Goal: Navigation & Orientation: Find specific page/section

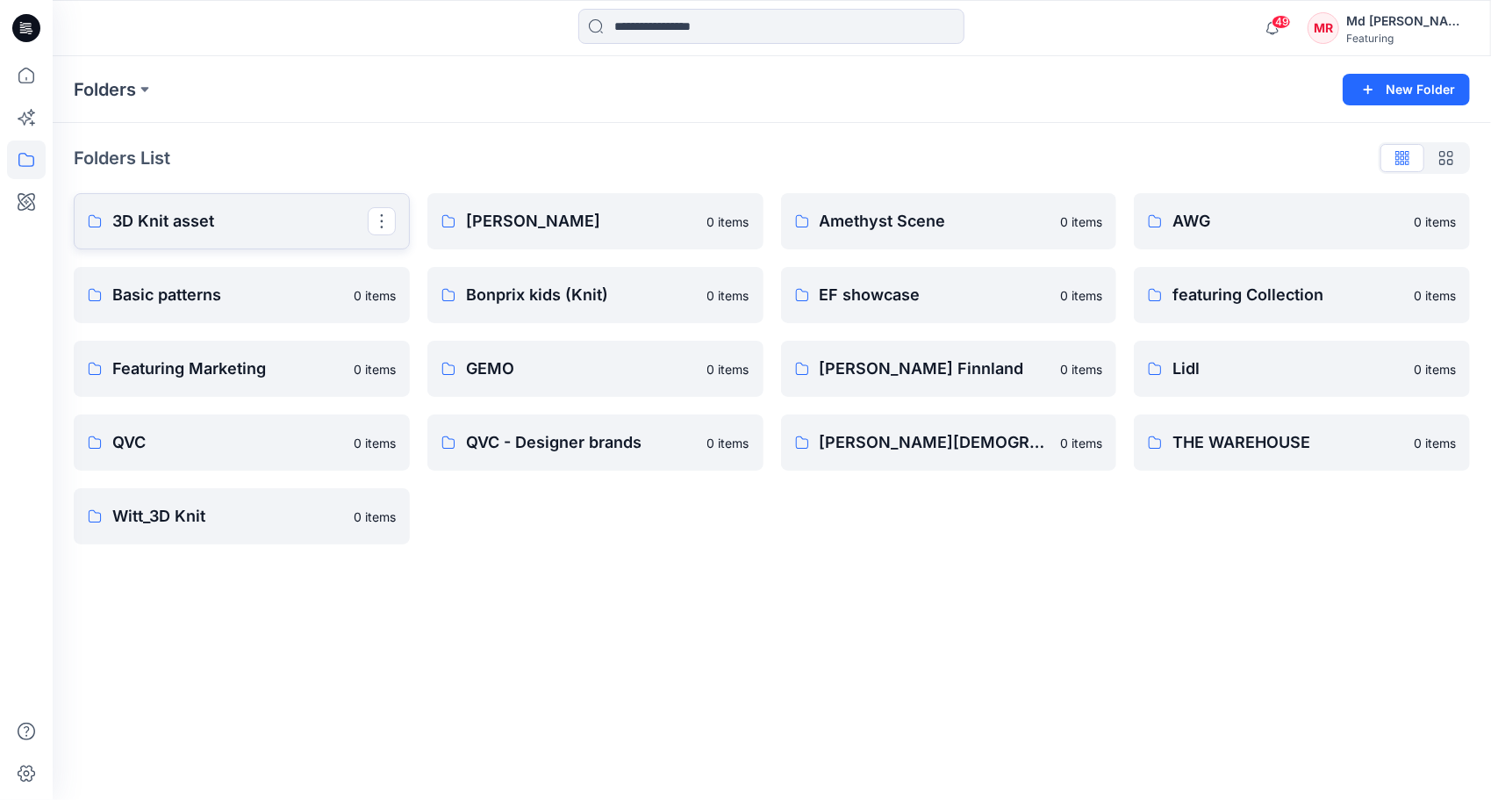
click at [180, 229] on p "3D Knit asset" at bounding box center [239, 221] width 255 height 25
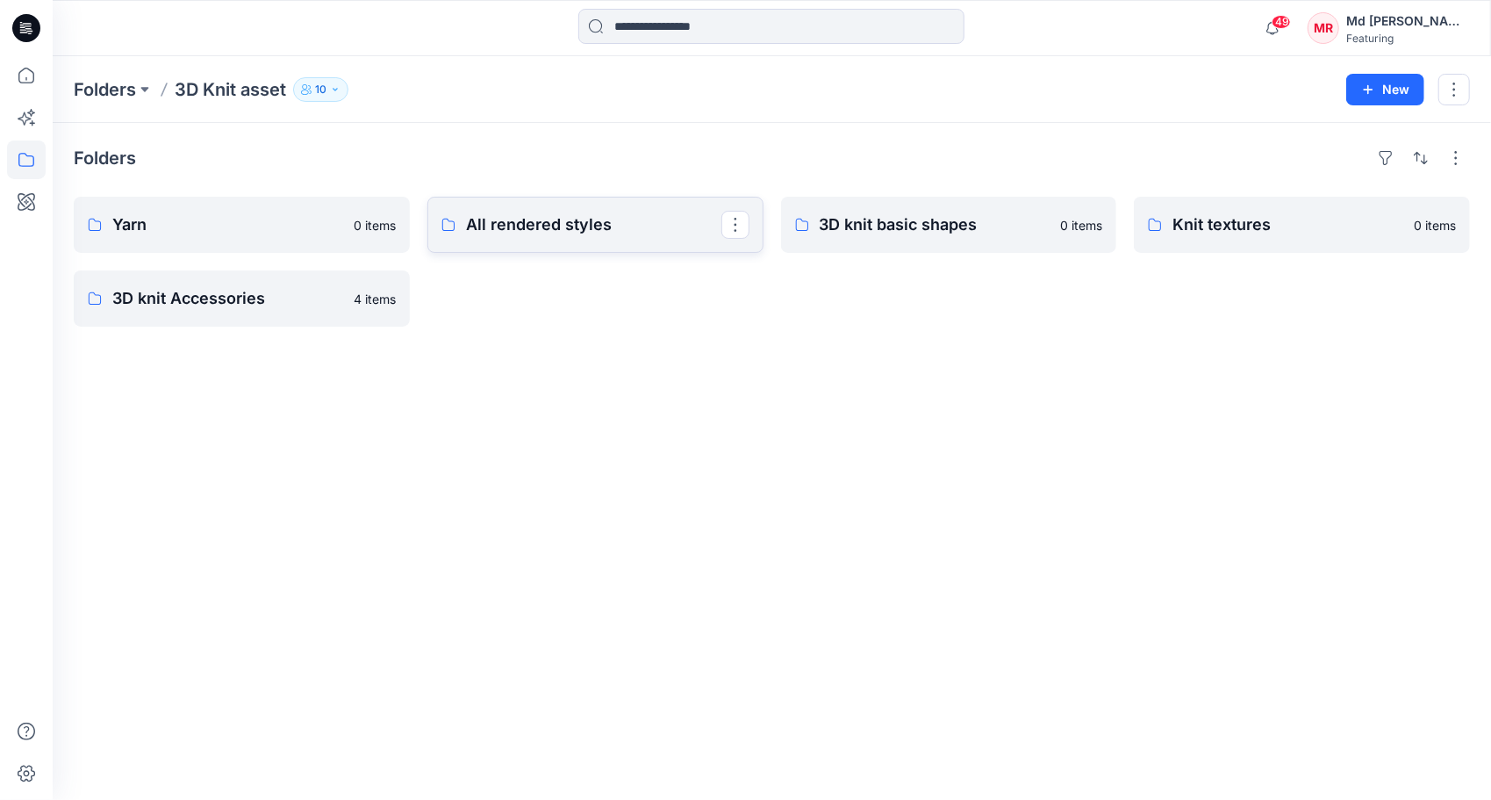
click at [483, 244] on link "All rendered styles" at bounding box center [595, 225] width 336 height 56
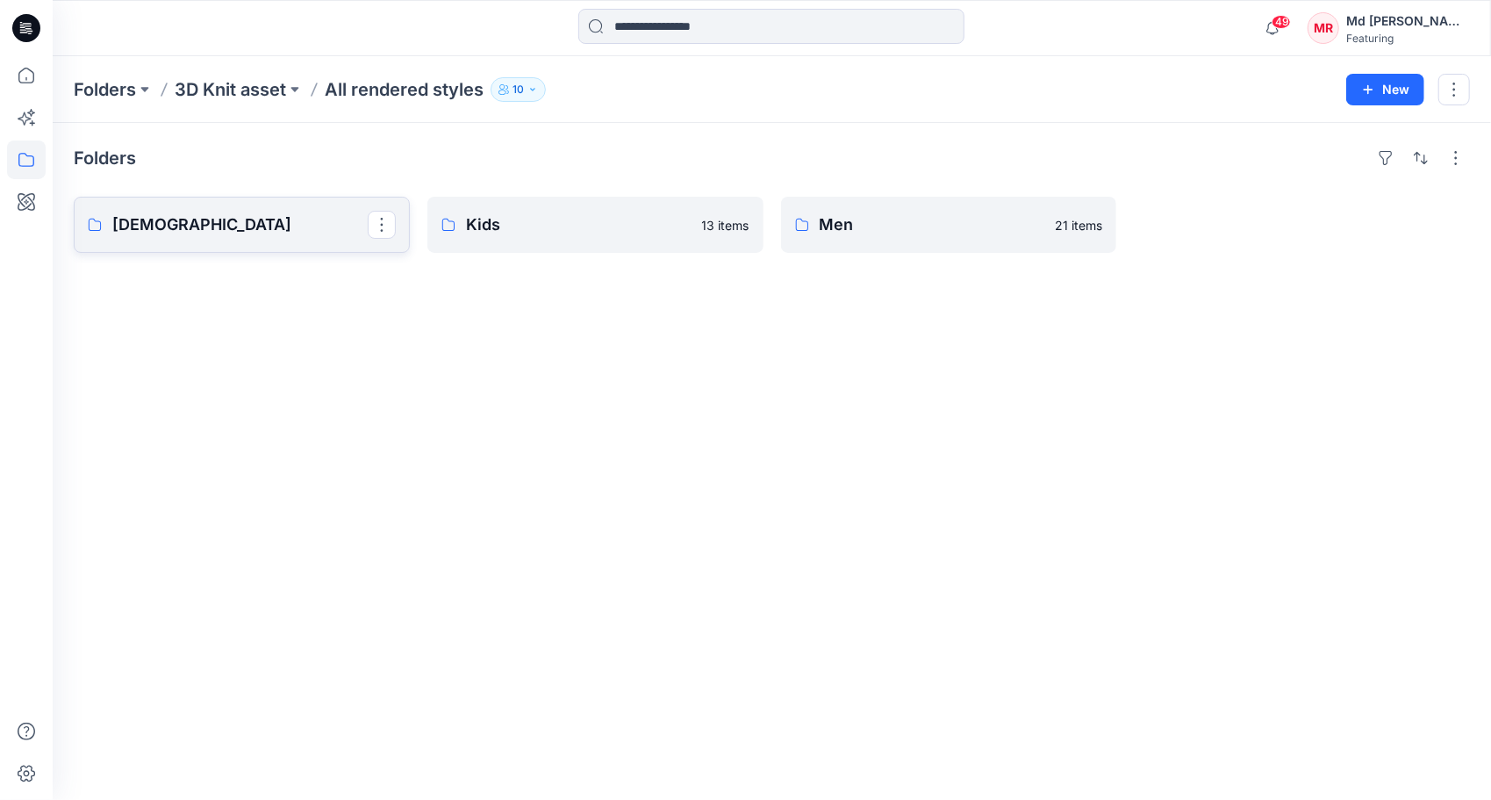
click at [206, 233] on p "[DEMOGRAPHIC_DATA]" at bounding box center [239, 224] width 255 height 25
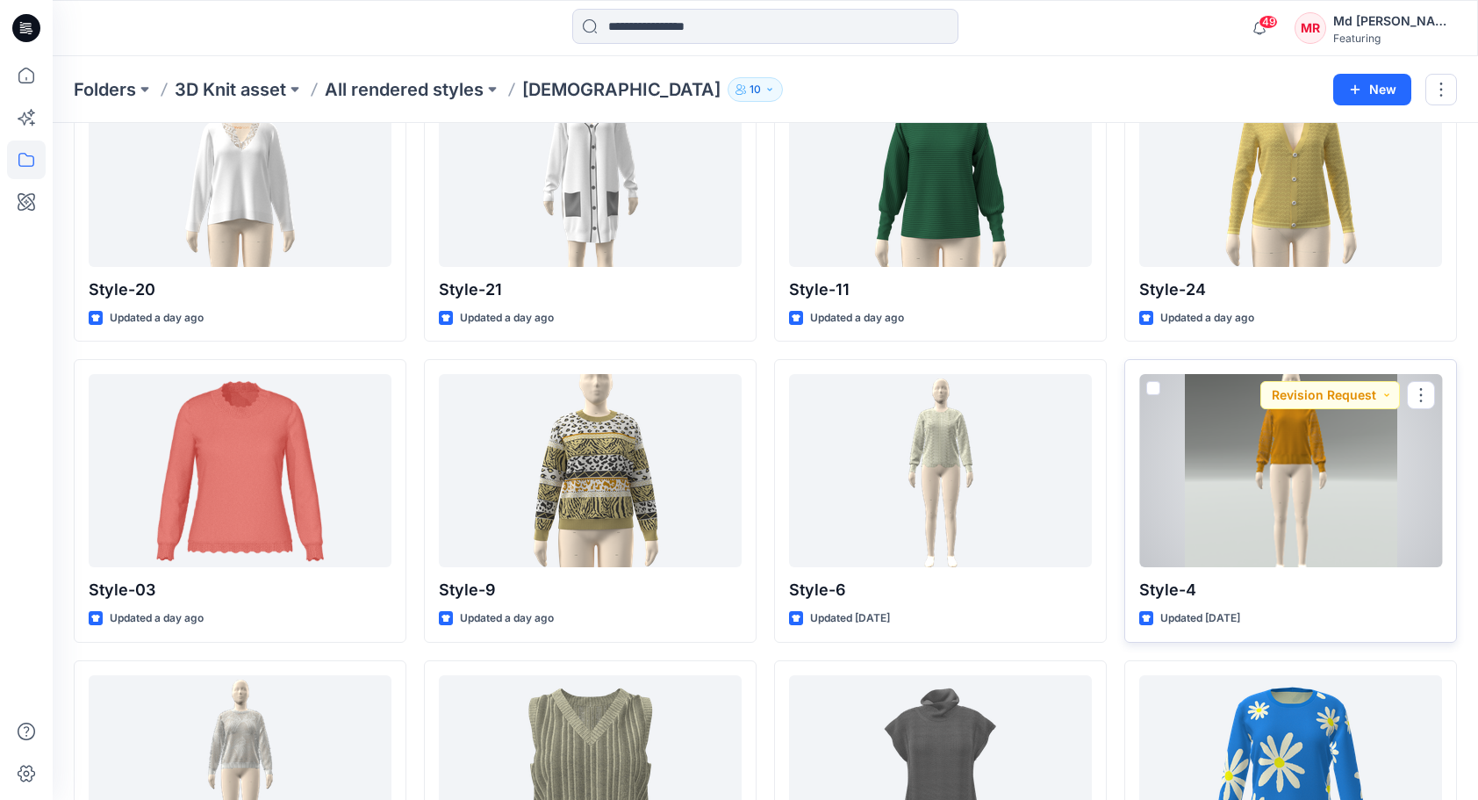
scroll to position [176, 0]
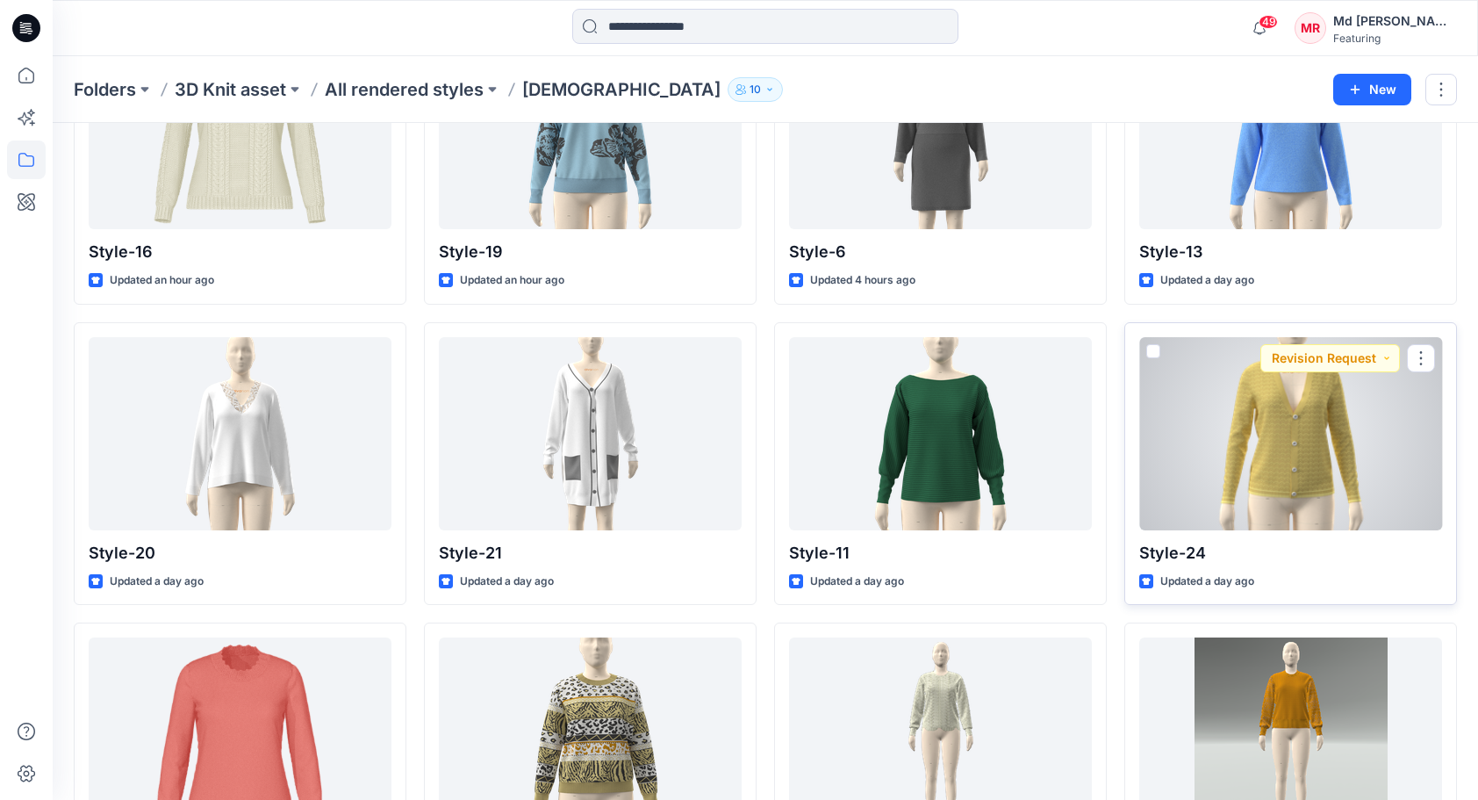
click at [1296, 450] on div at bounding box center [1290, 433] width 303 height 193
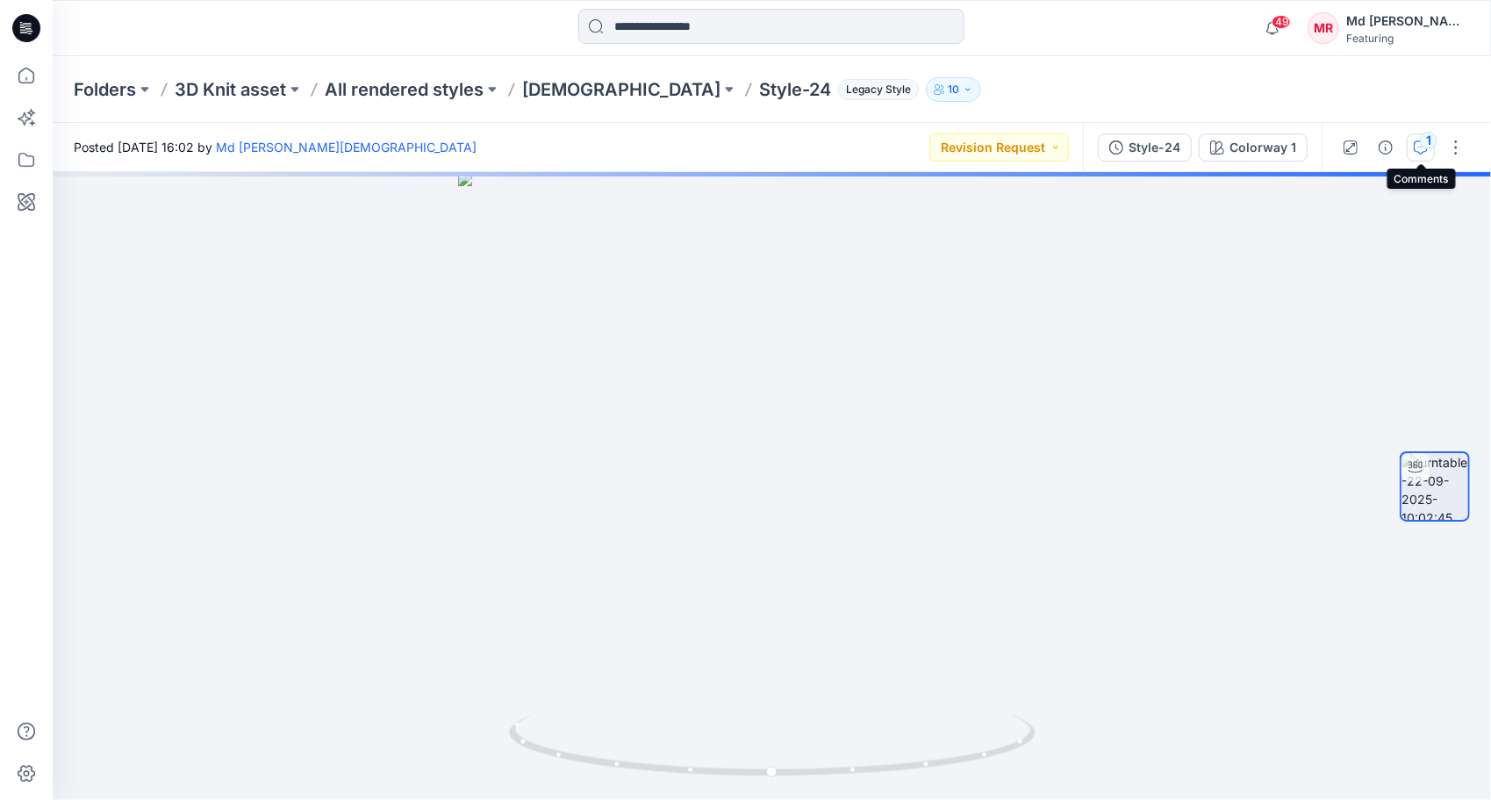
click at [1425, 146] on div "1" at bounding box center [1429, 141] width 18 height 18
